Goal: Information Seeking & Learning: Learn about a topic

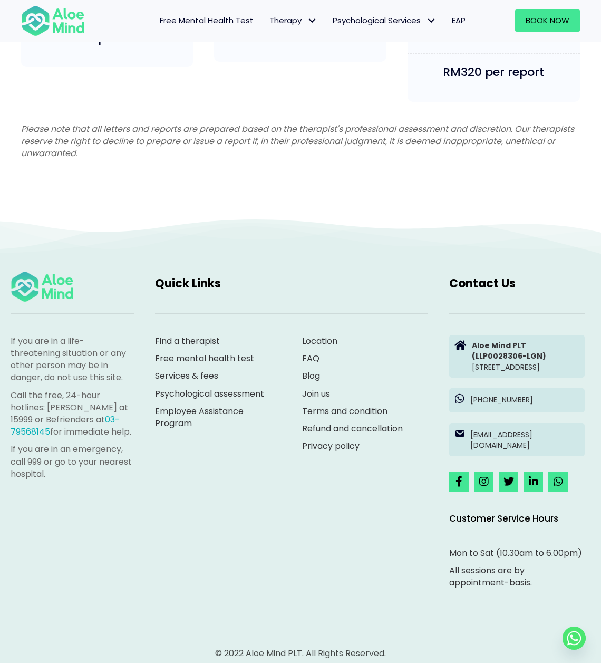
scroll to position [2691, 0]
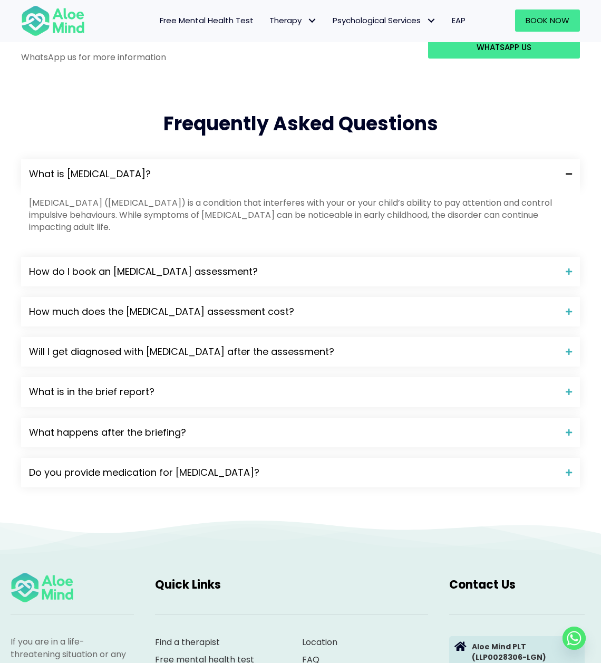
scroll to position [1331, 0]
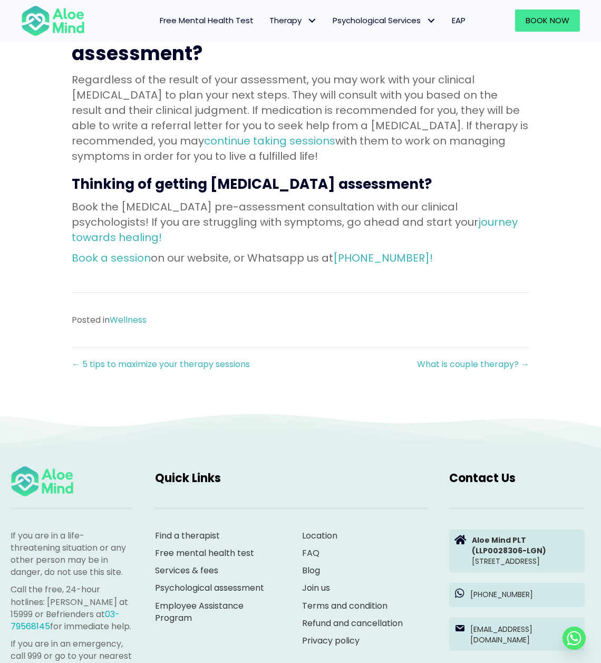
scroll to position [1510, 0]
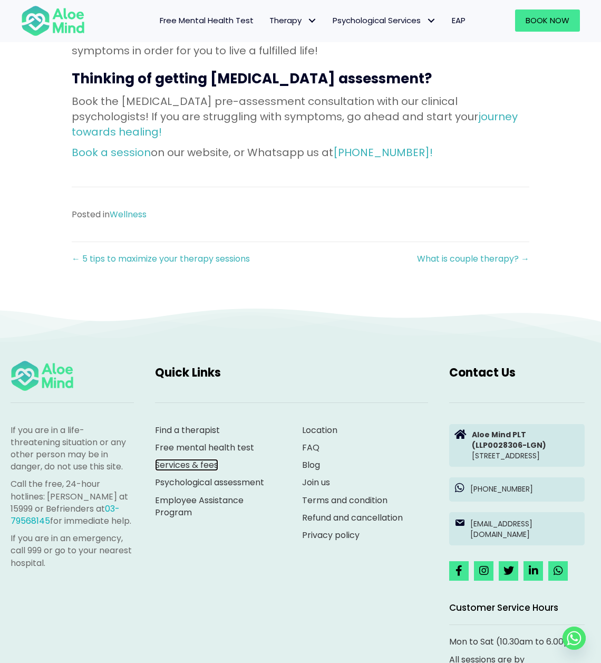
click at [185, 459] on link "Services & fees" at bounding box center [186, 465] width 63 height 12
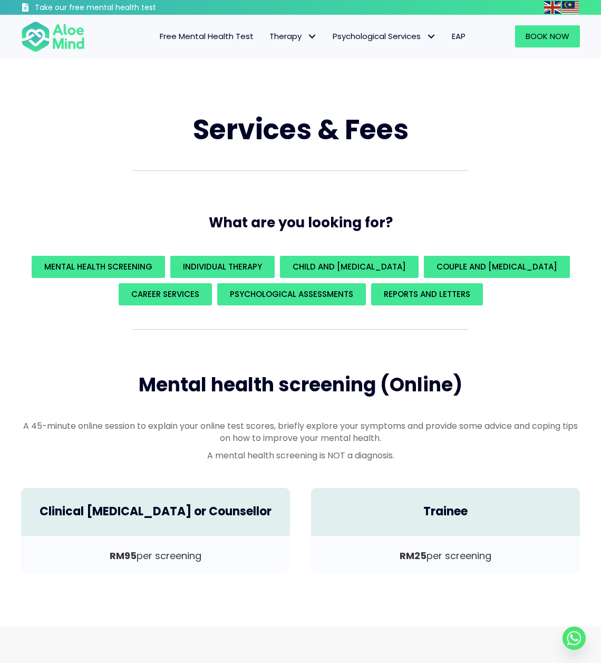
click at [205, 38] on span "Free Mental Health Test" at bounding box center [207, 36] width 94 height 11
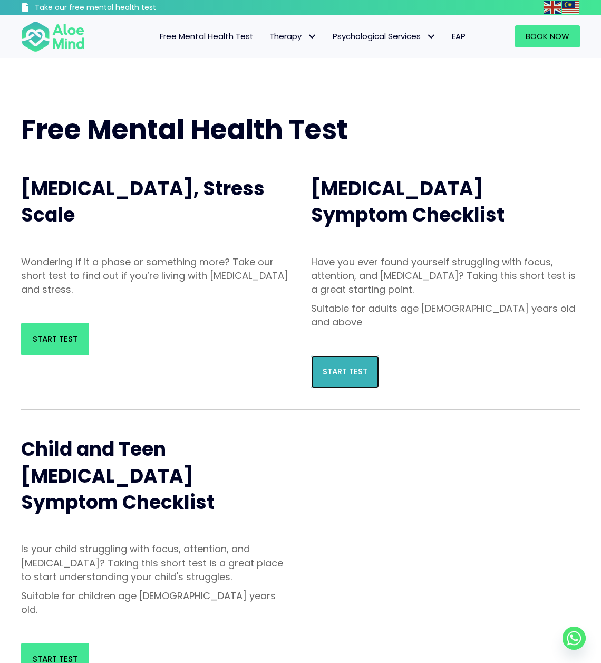
click at [327, 356] on link "Start Test" at bounding box center [345, 372] width 68 height 33
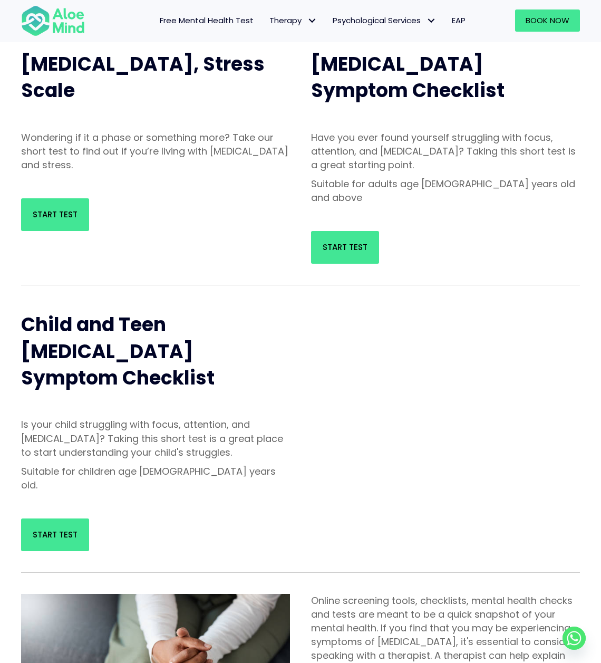
scroll to position [200, 0]
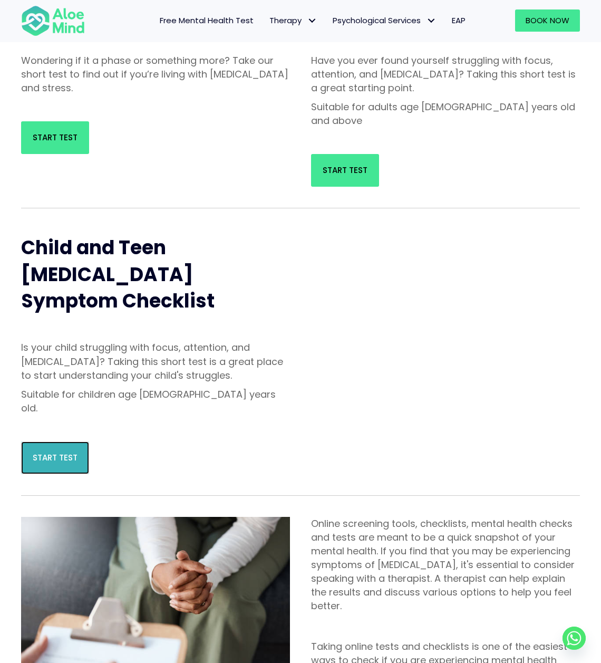
click at [64, 442] on link "Start Test" at bounding box center [55, 458] width 68 height 33
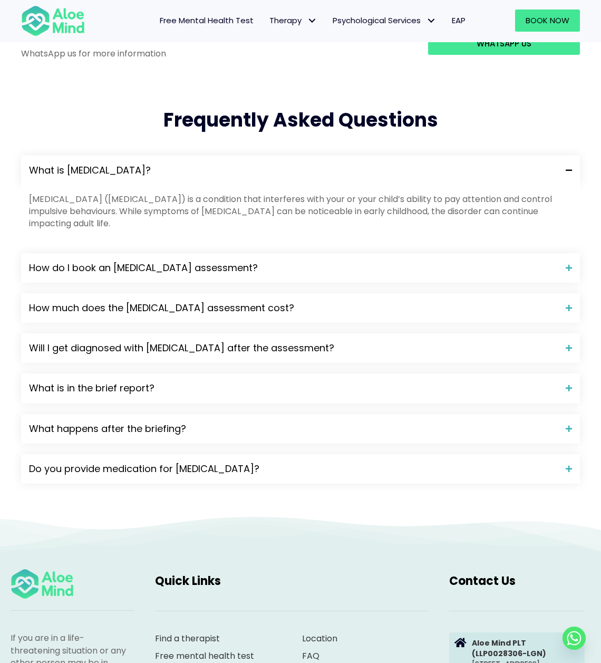
scroll to position [1037, 0]
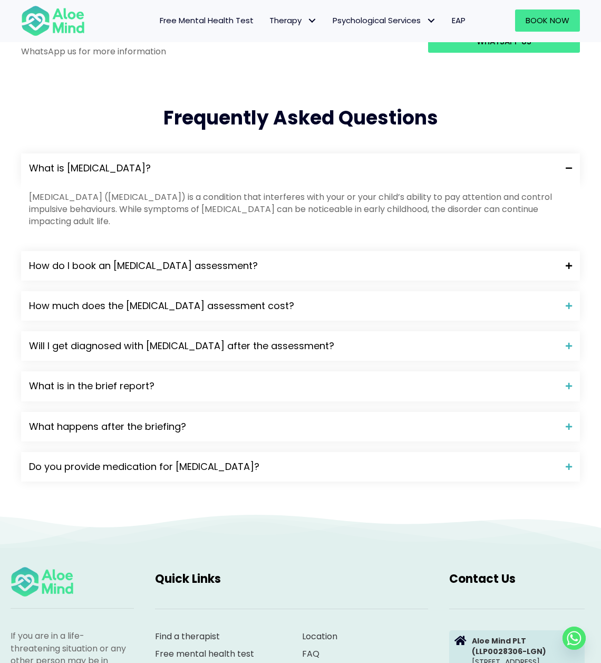
click at [361, 259] on span "How do I book an ADHD assessment?" at bounding box center [293, 266] width 529 height 14
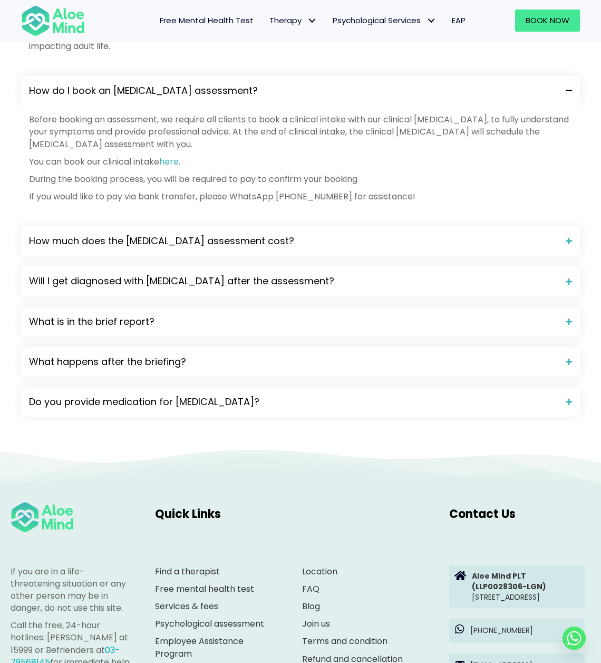
scroll to position [1373, 0]
